Goal: Information Seeking & Learning: Learn about a topic

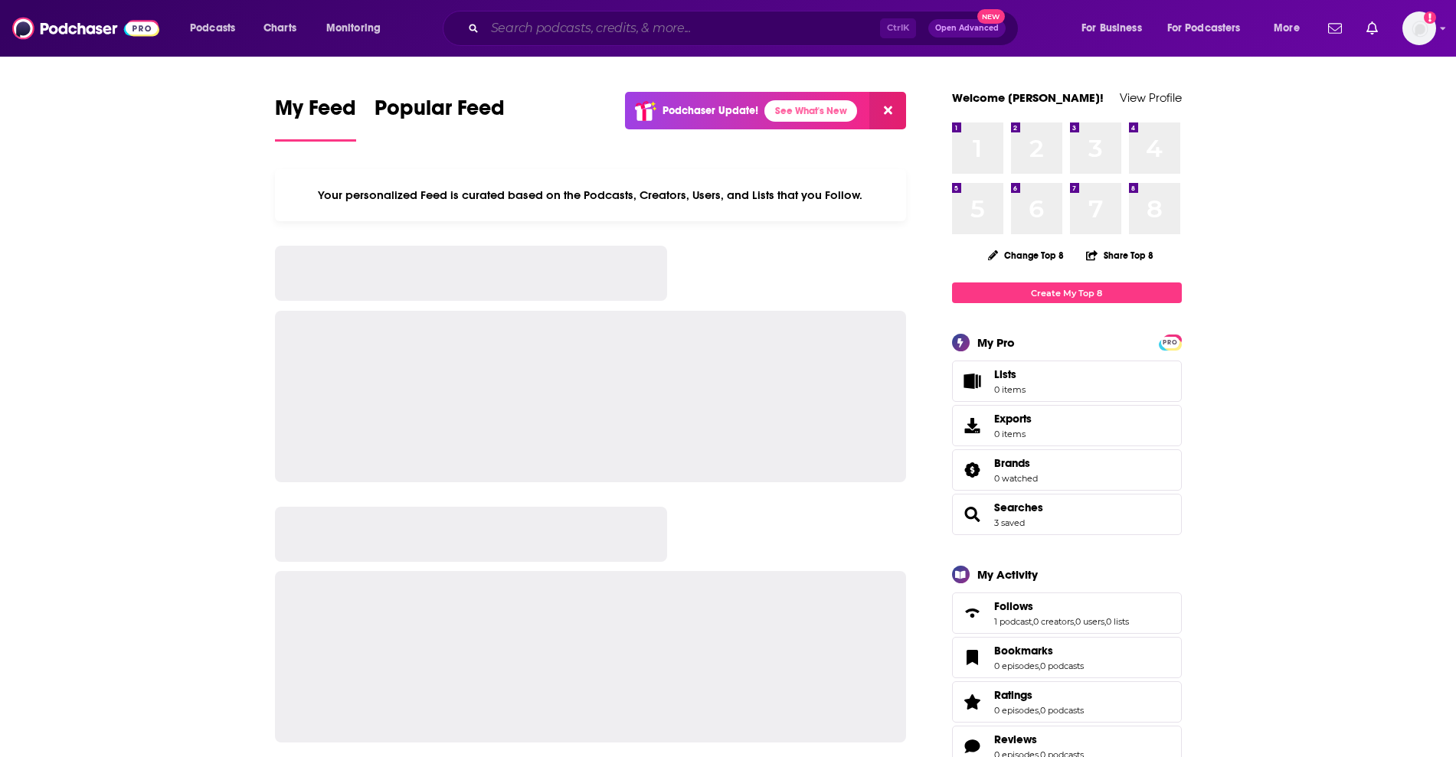
click at [619, 33] on input "Search podcasts, credits, & more..." at bounding box center [682, 28] width 395 height 25
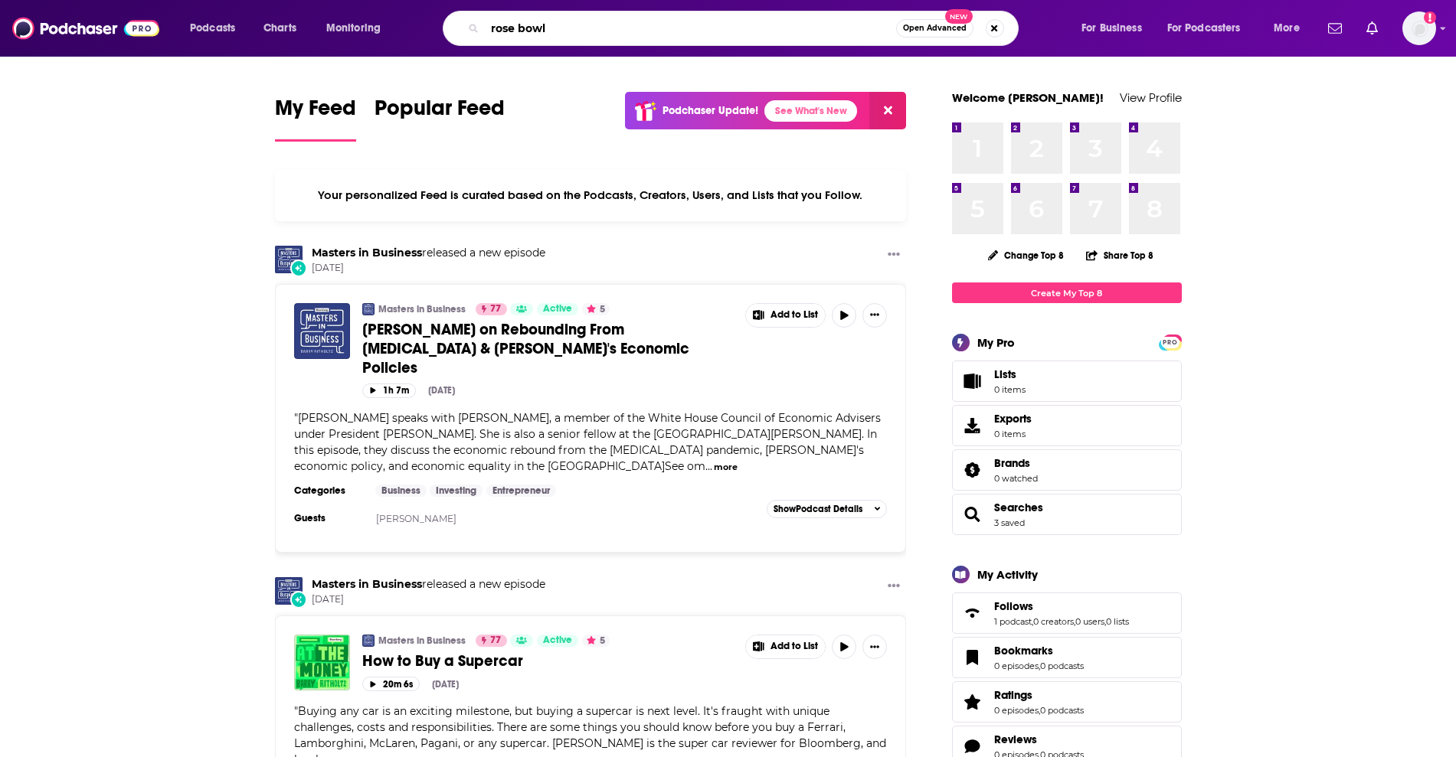
type input "rose bowl"
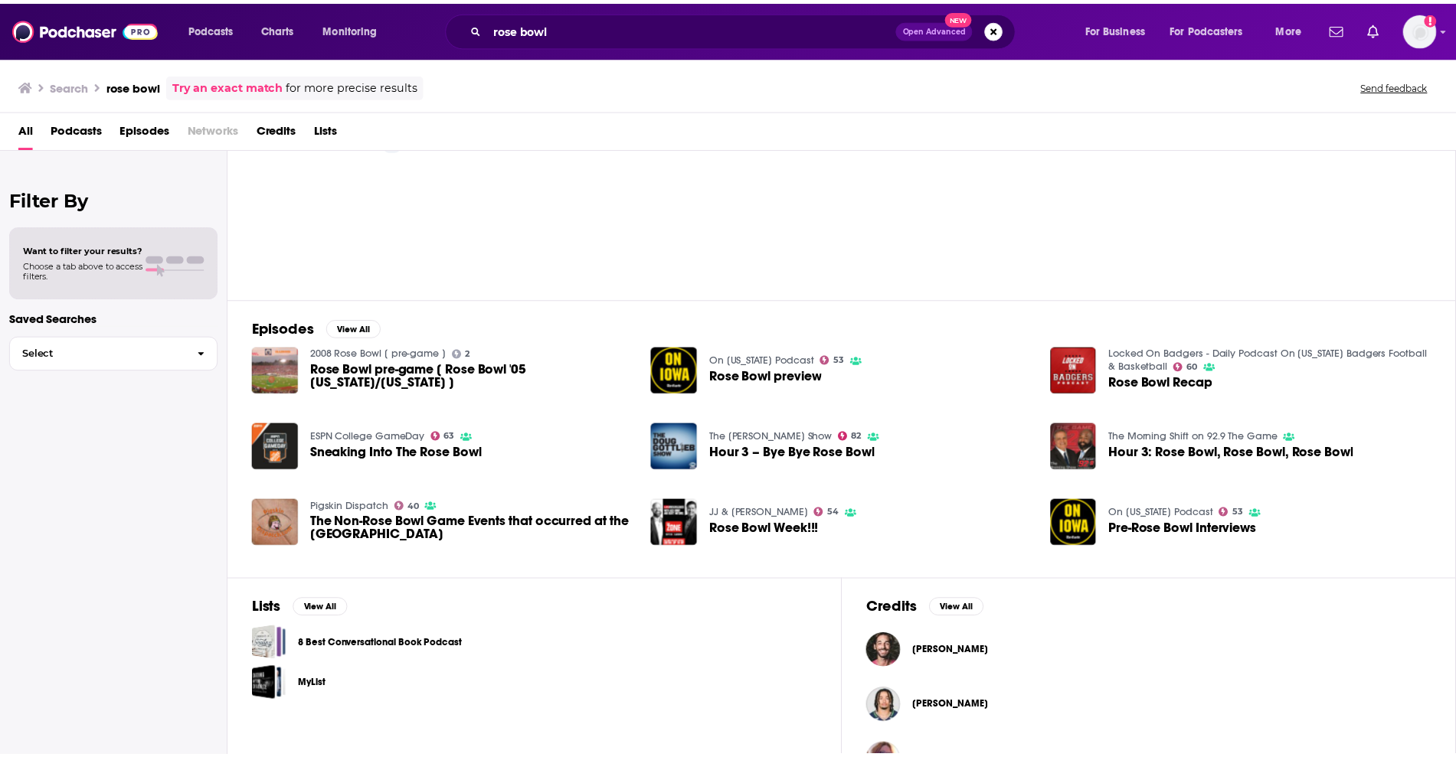
scroll to position [96, 0]
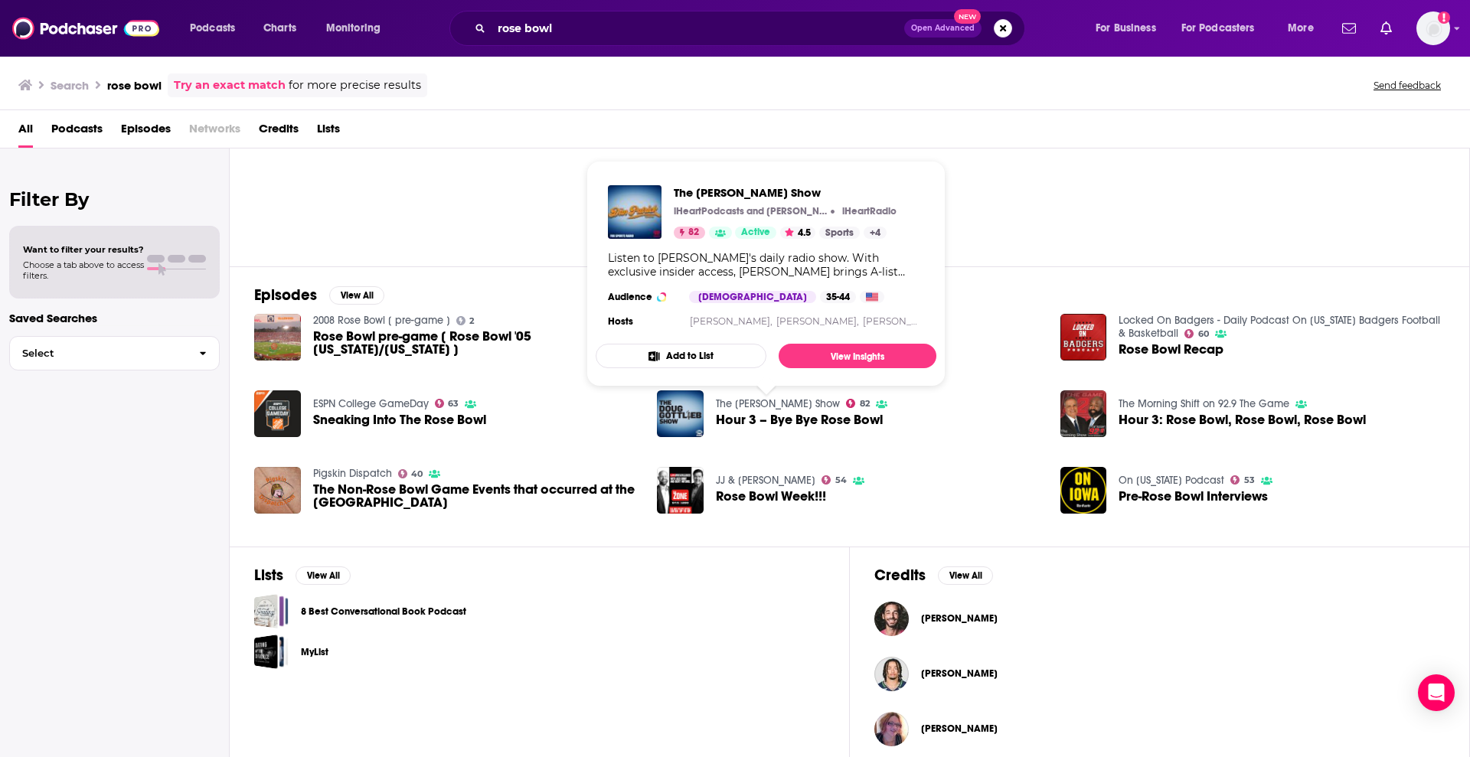
click at [791, 406] on link "The [PERSON_NAME] Show" at bounding box center [778, 403] width 124 height 13
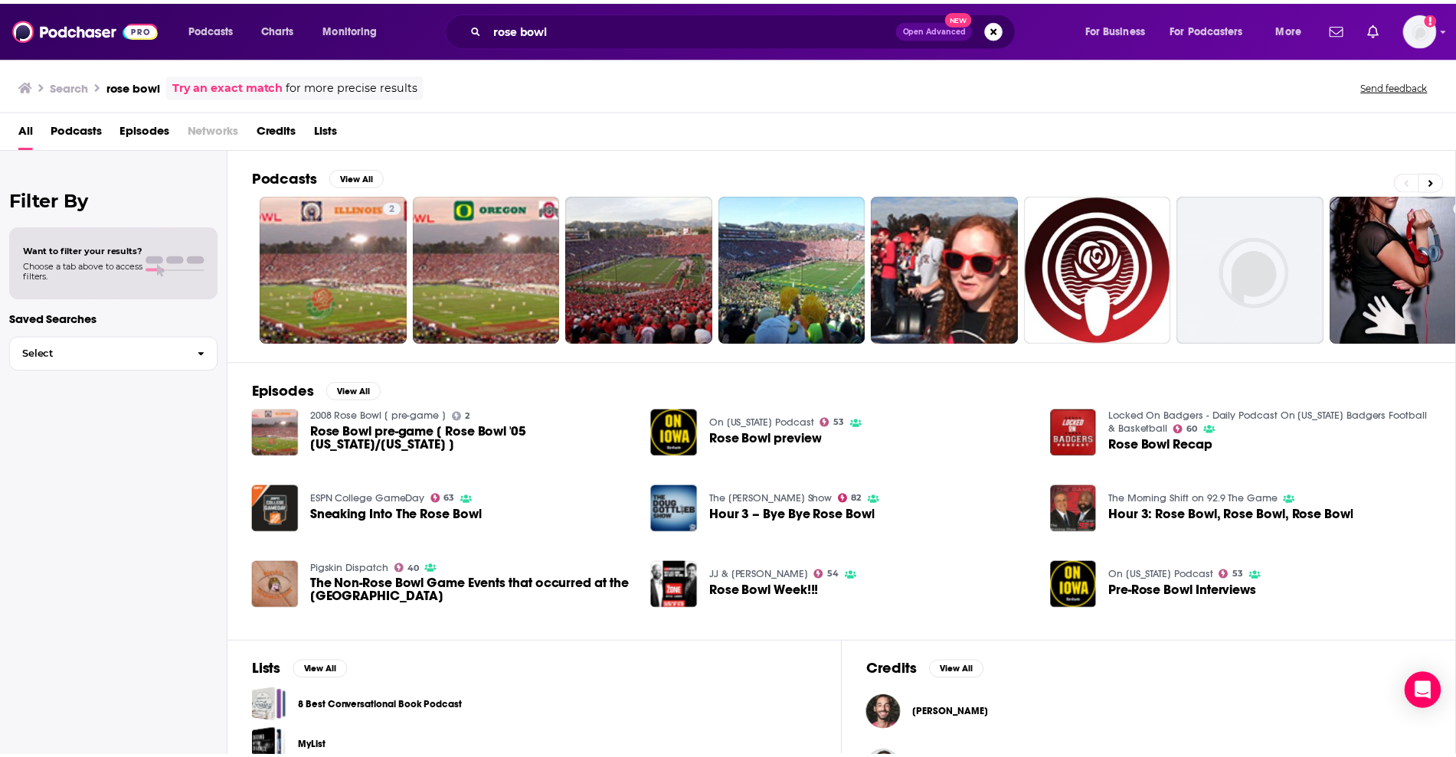
scroll to position [96, 0]
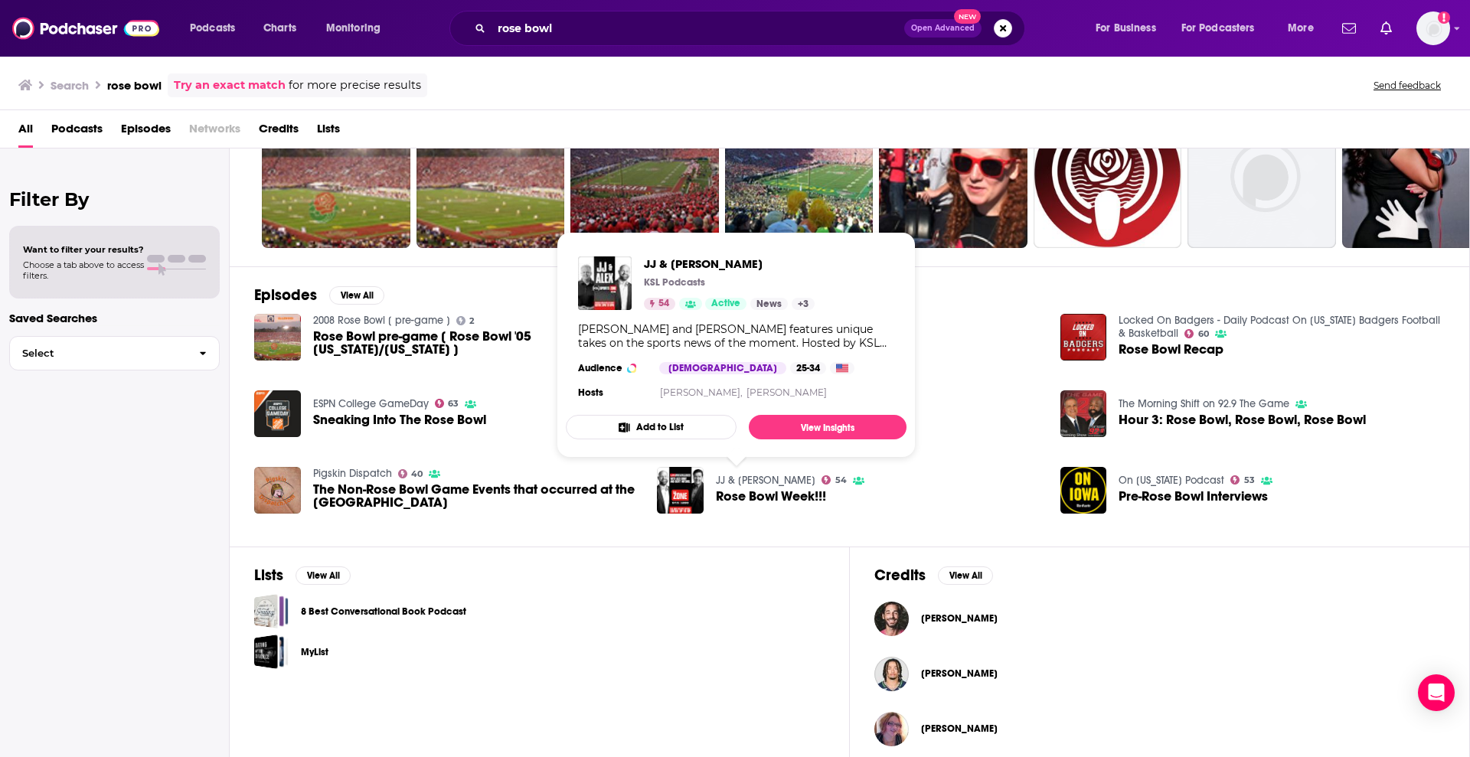
click at [744, 482] on link "JJ & [PERSON_NAME]" at bounding box center [766, 480] width 100 height 13
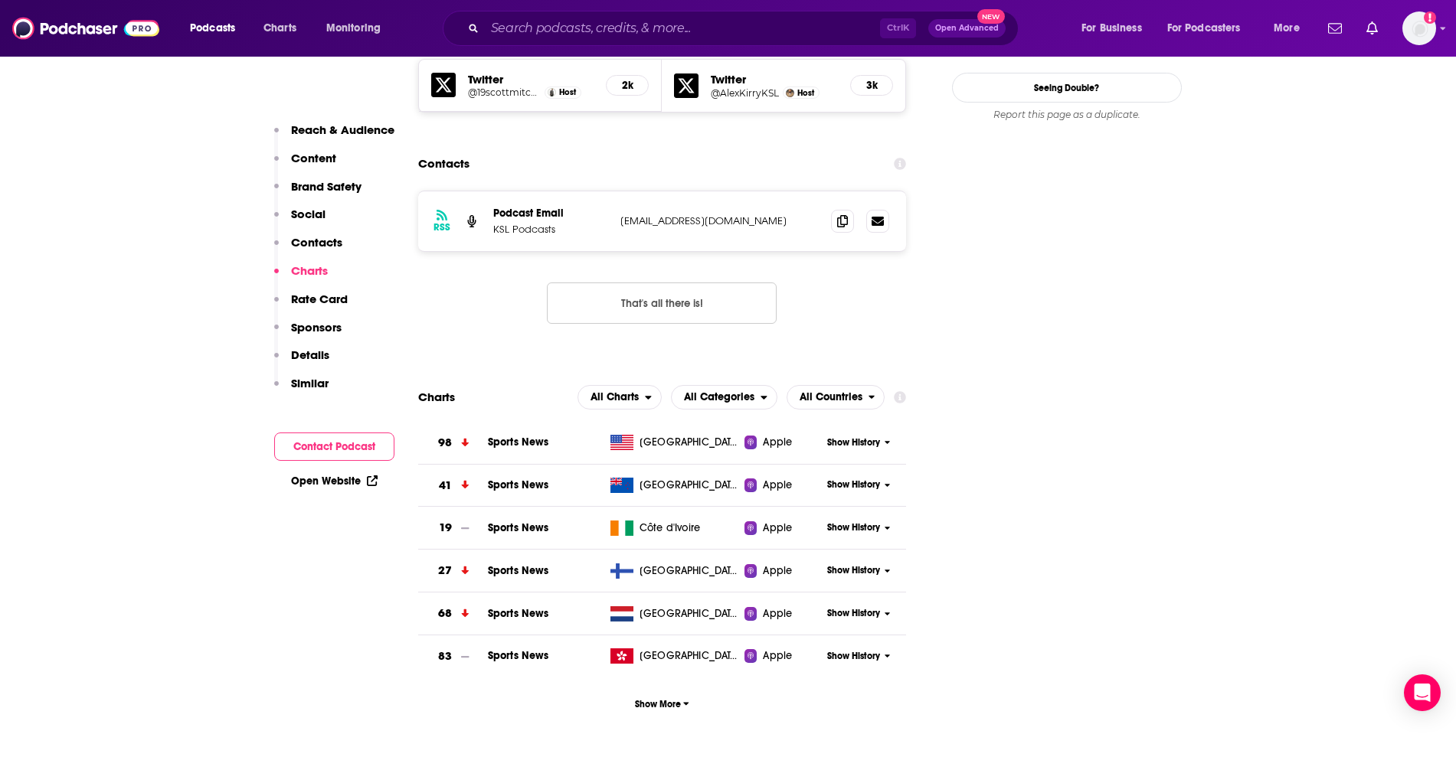
scroll to position [1436, 0]
